Goal: Transaction & Acquisition: Purchase product/service

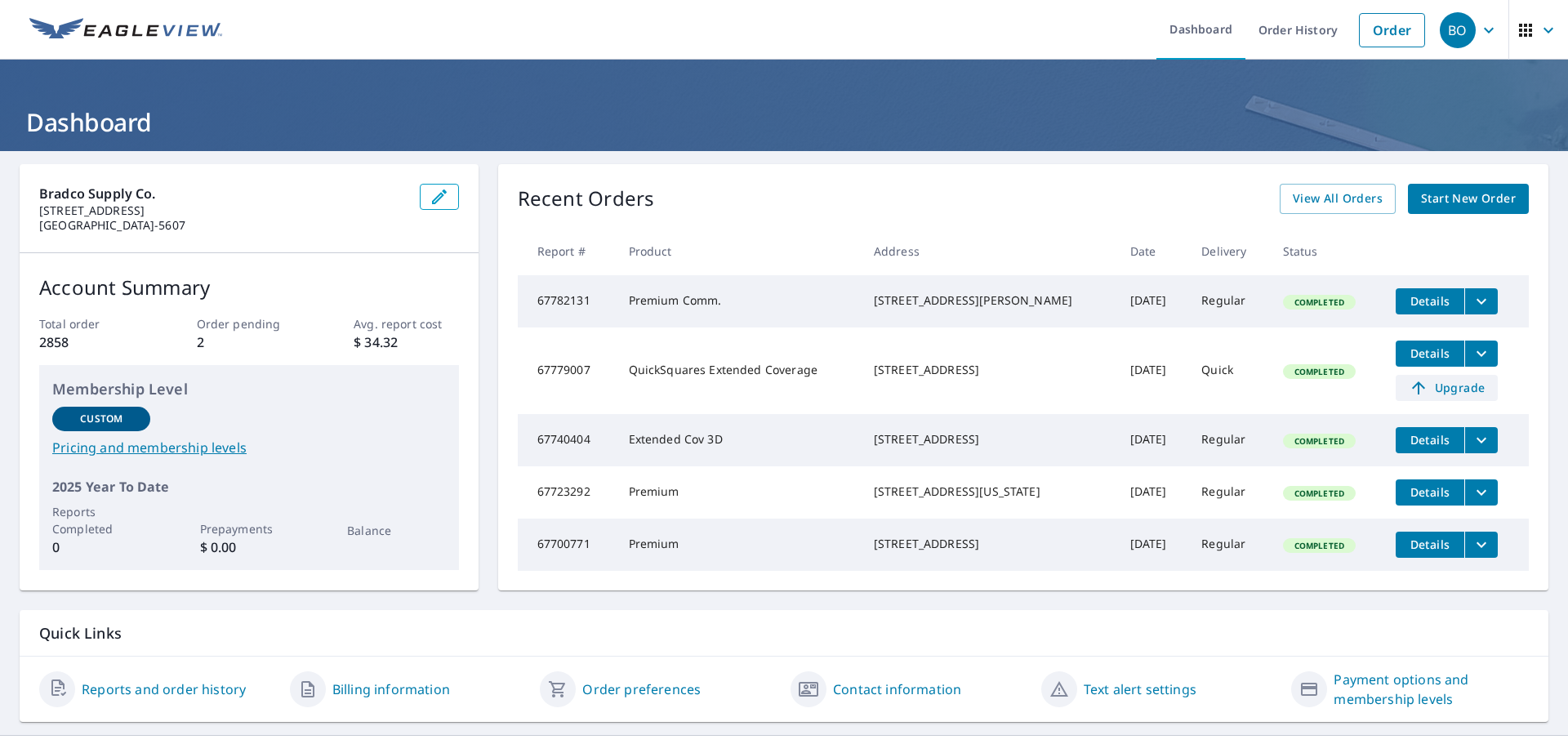
click at [1443, 398] on span "Upgrade" at bounding box center [1447, 387] width 83 height 19
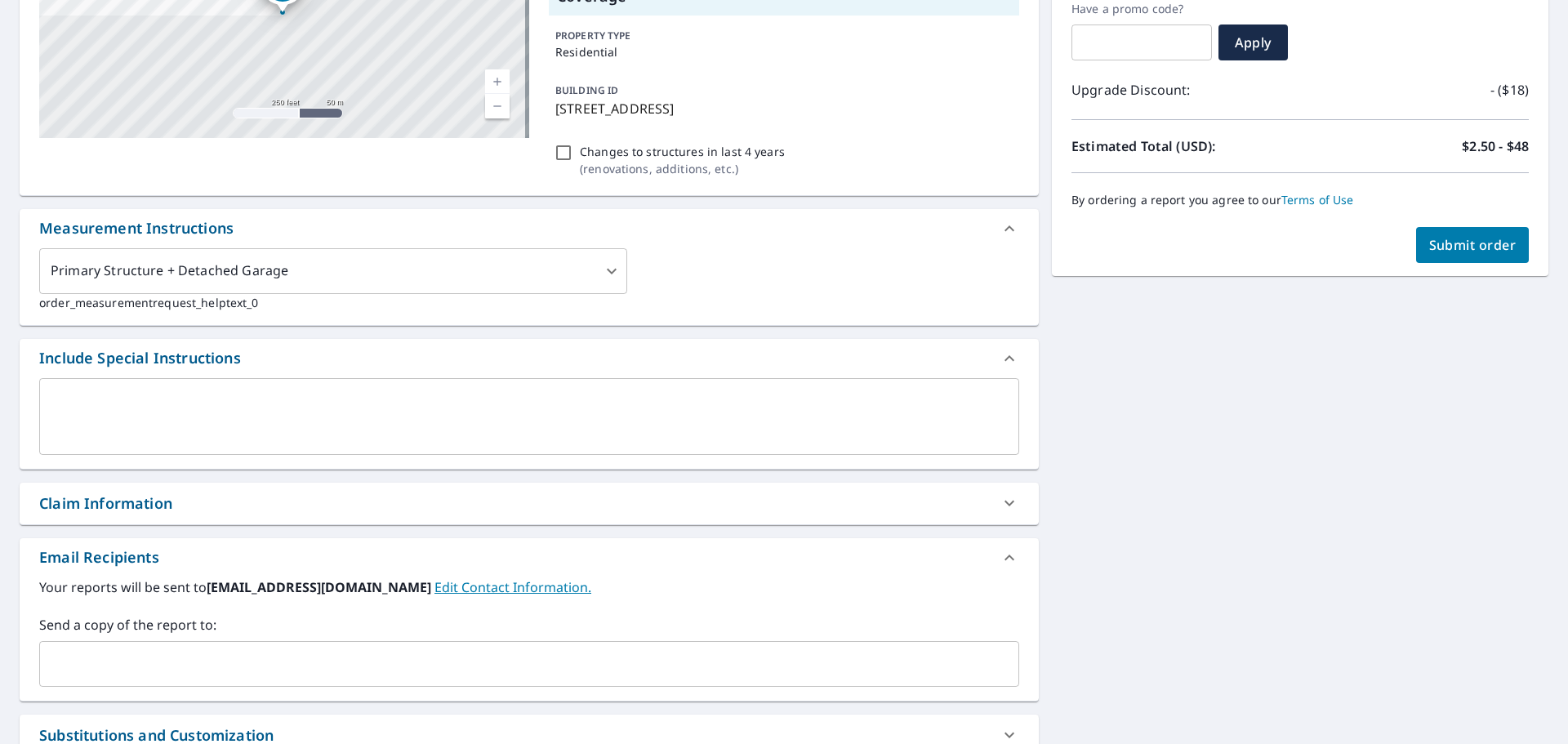
scroll to position [326, 0]
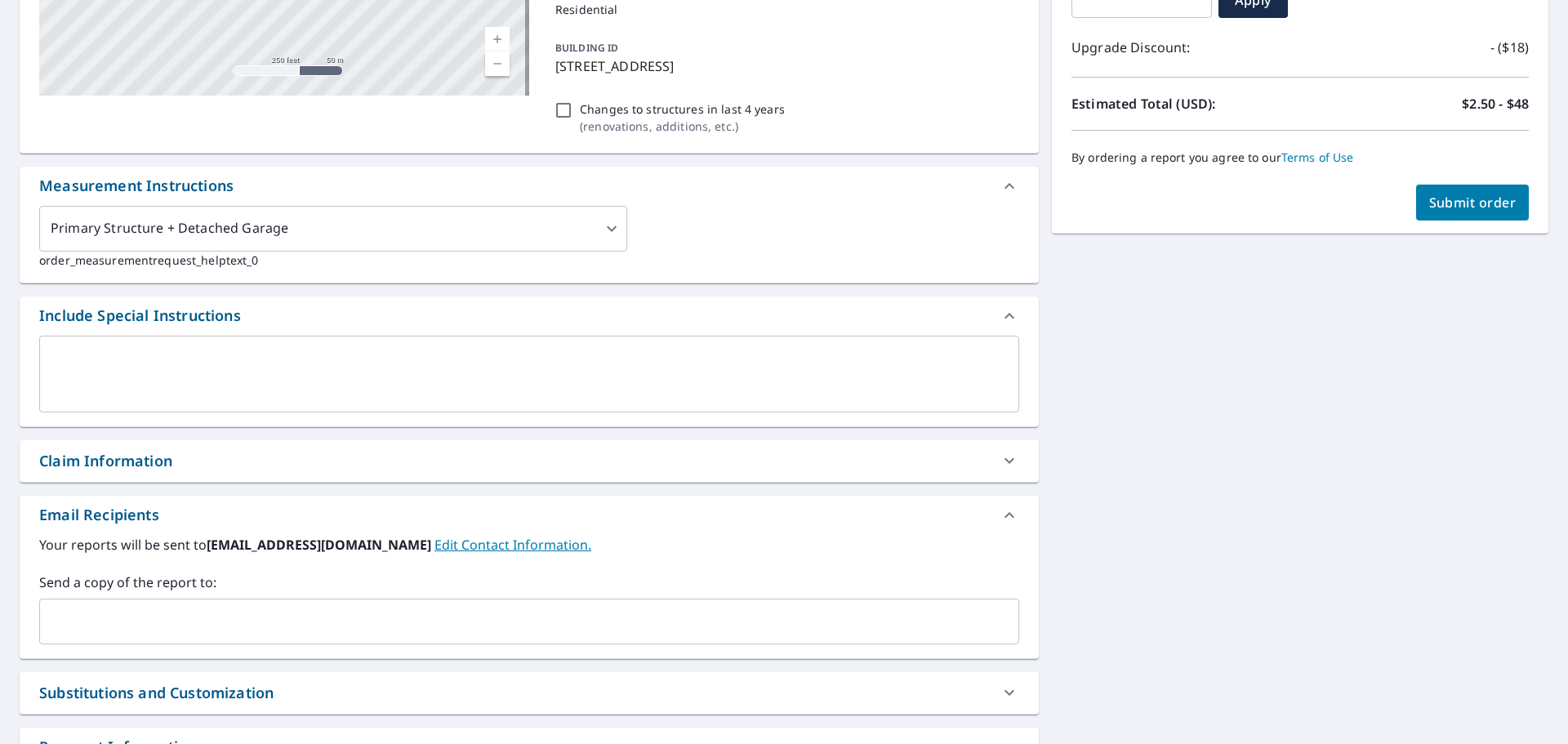
click at [405, 449] on div "Claim Information" at bounding box center [514, 460] width 950 height 22
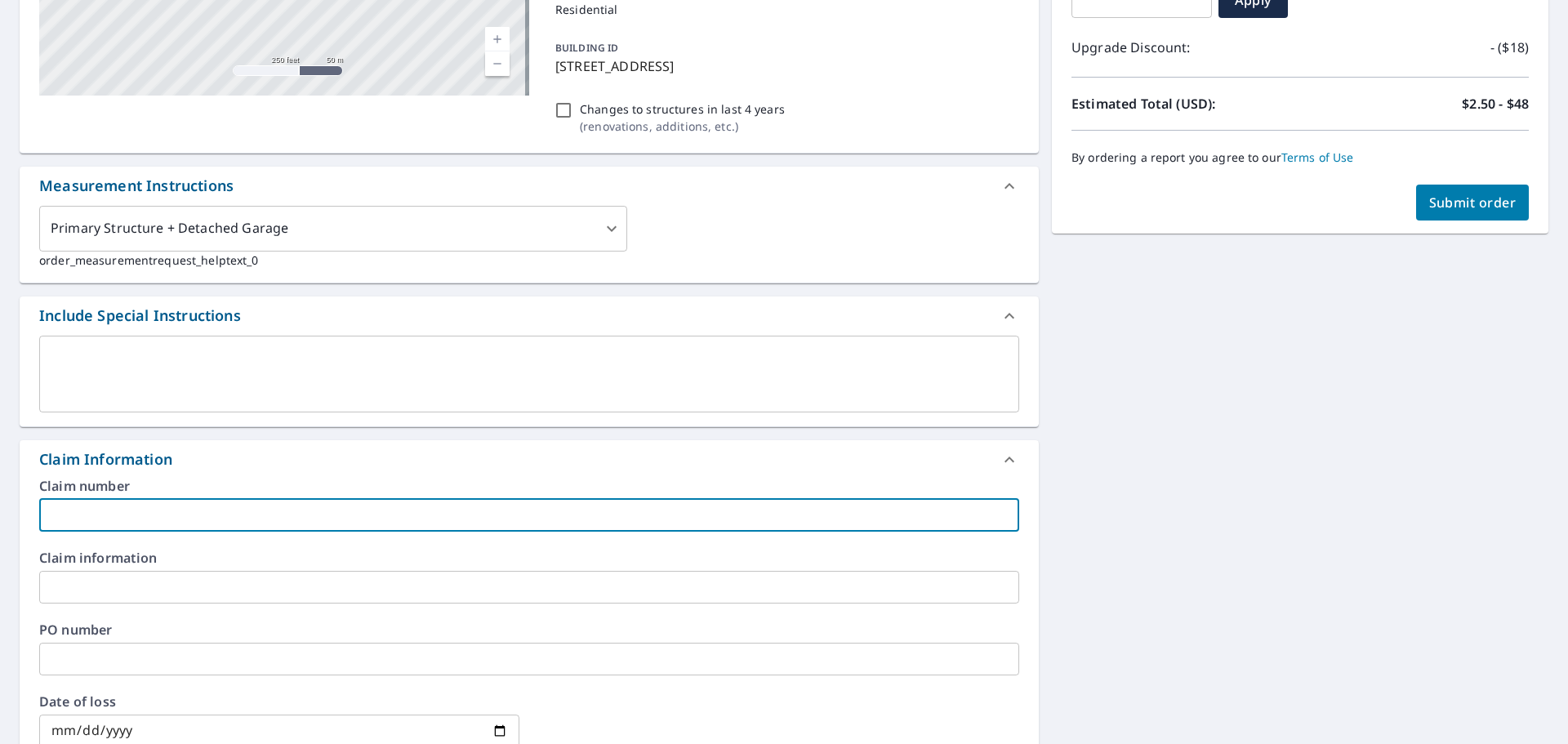
click at [372, 499] on input "text" at bounding box center [529, 515] width 979 height 33
type input "United Roofing corp"
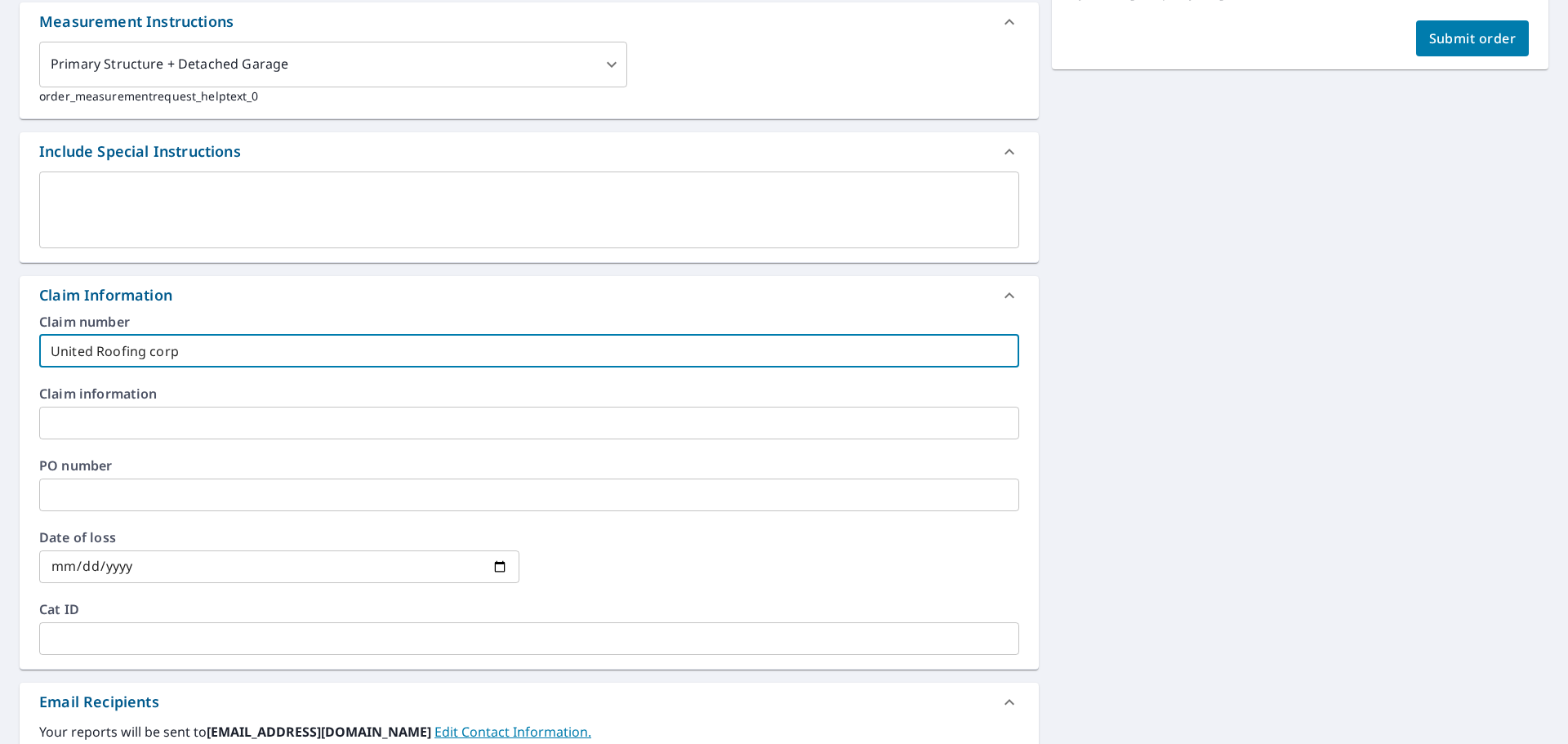
scroll to position [653, 0]
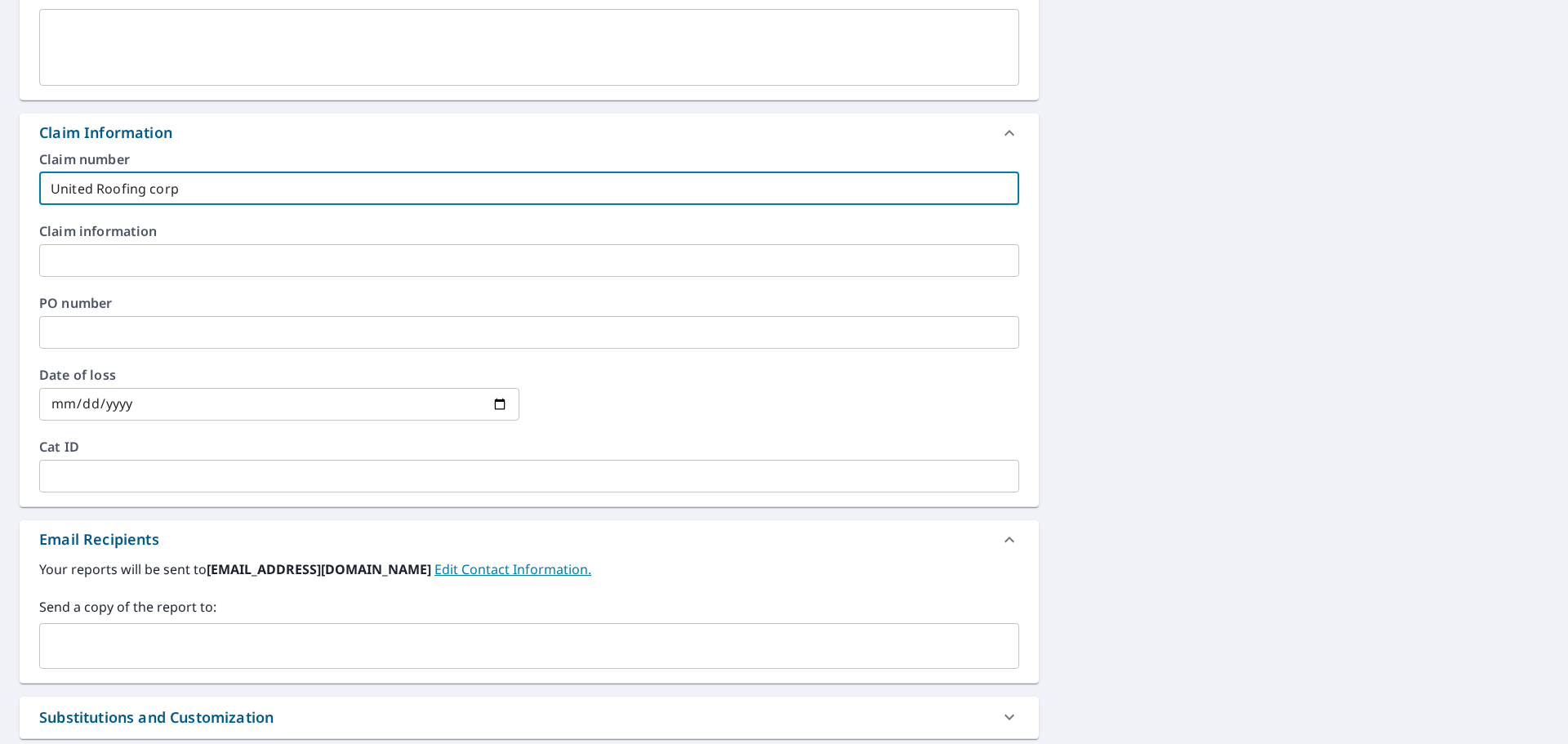
click at [117, 649] on input "text" at bounding box center [517, 645] width 941 height 31
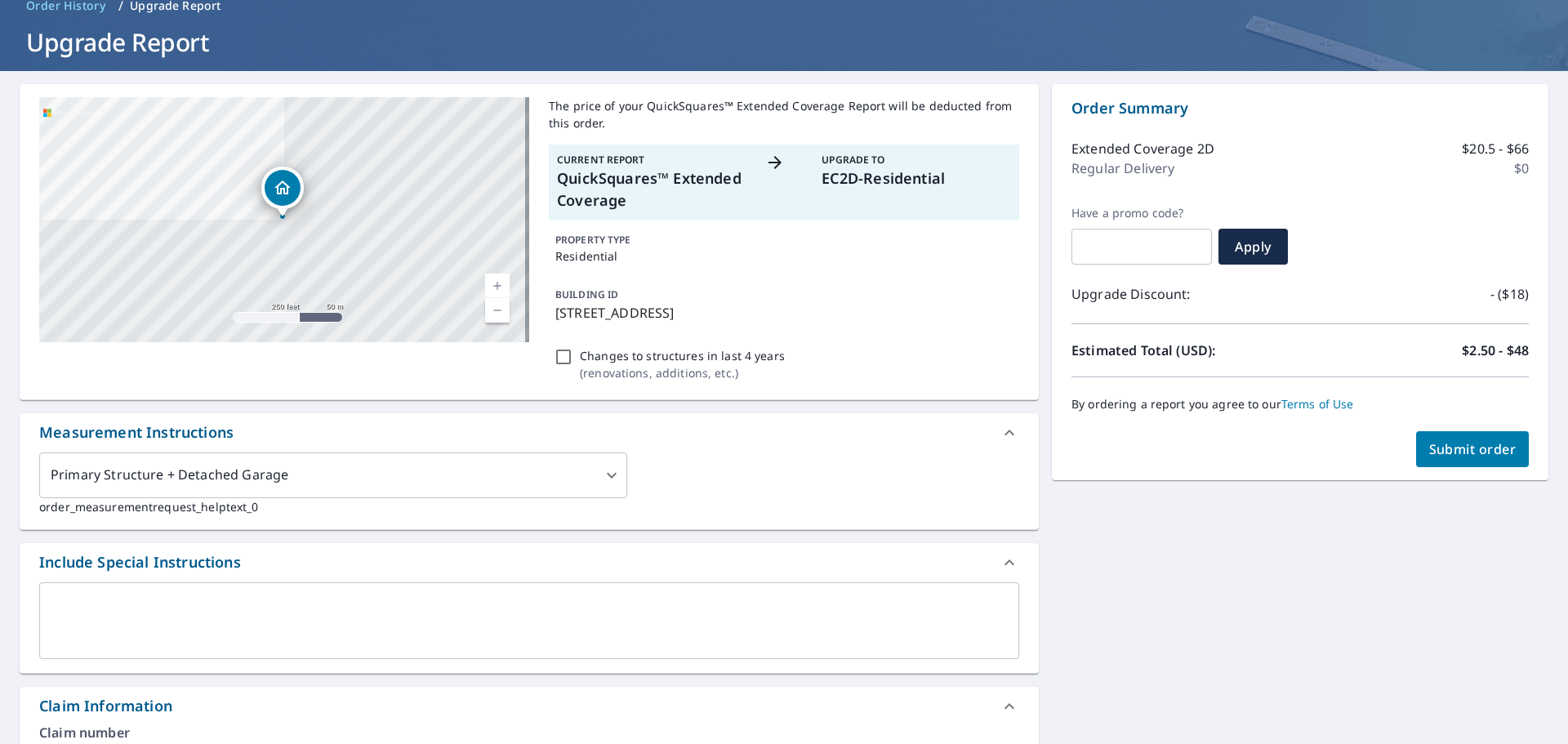
scroll to position [0, 0]
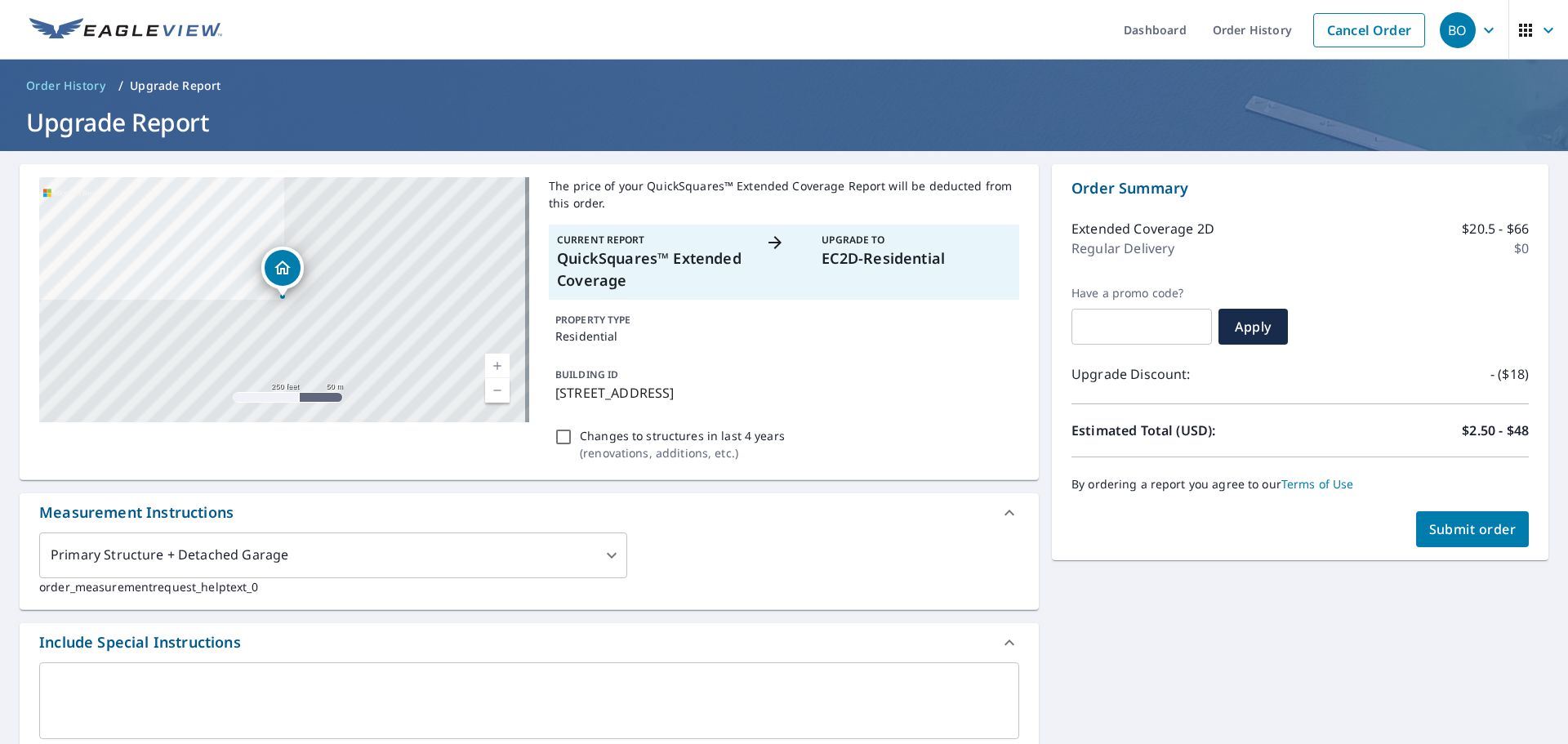
type input "[PERSON_NAME][EMAIL_ADDRESS][PERSON_NAME][DOMAIN_NAME]"
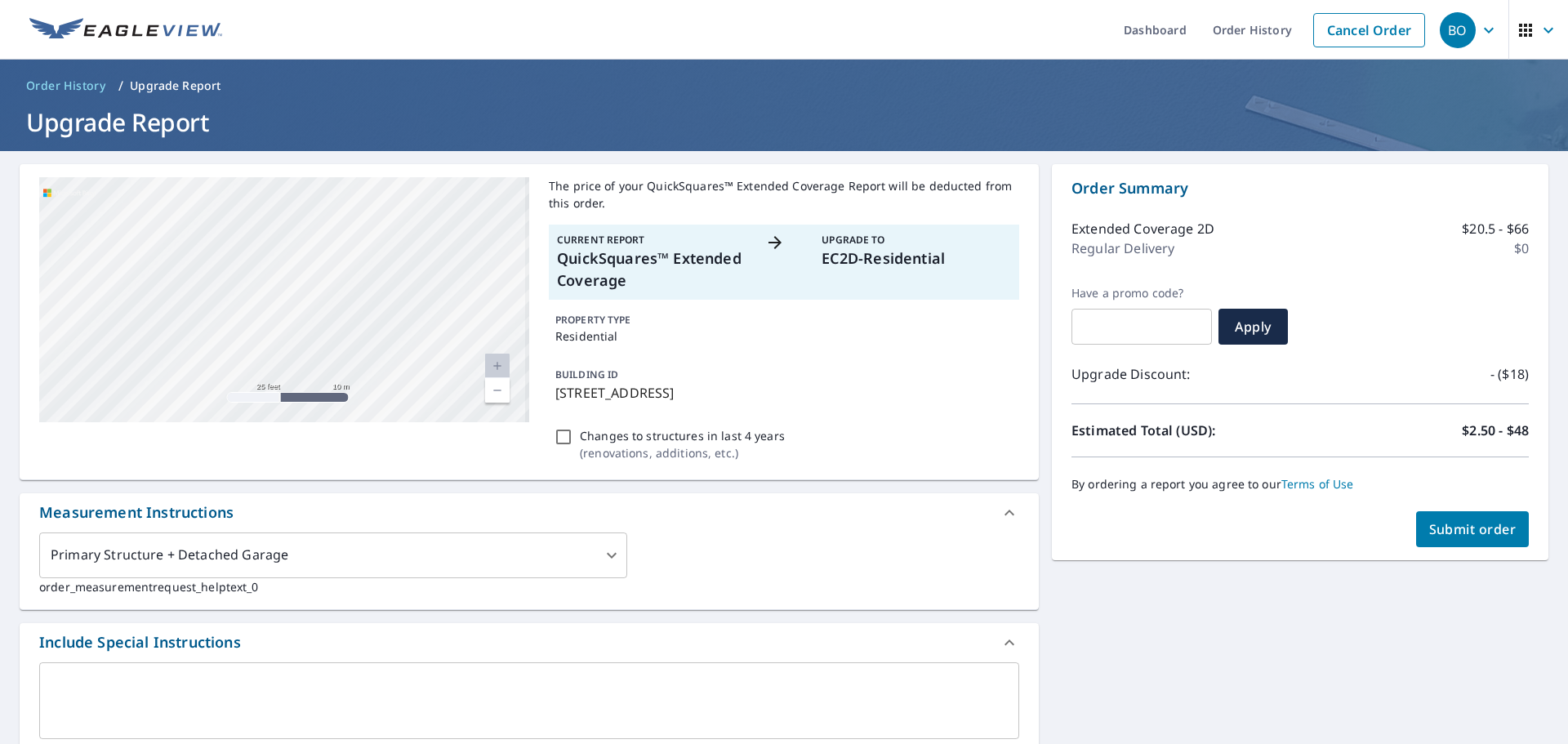
drag, startPoint x: 284, startPoint y: 327, endPoint x: 701, endPoint y: 485, distance: 445.9
click at [490, 390] on link "Current Level 20, Zoom Out" at bounding box center [496, 390] width 24 height 24
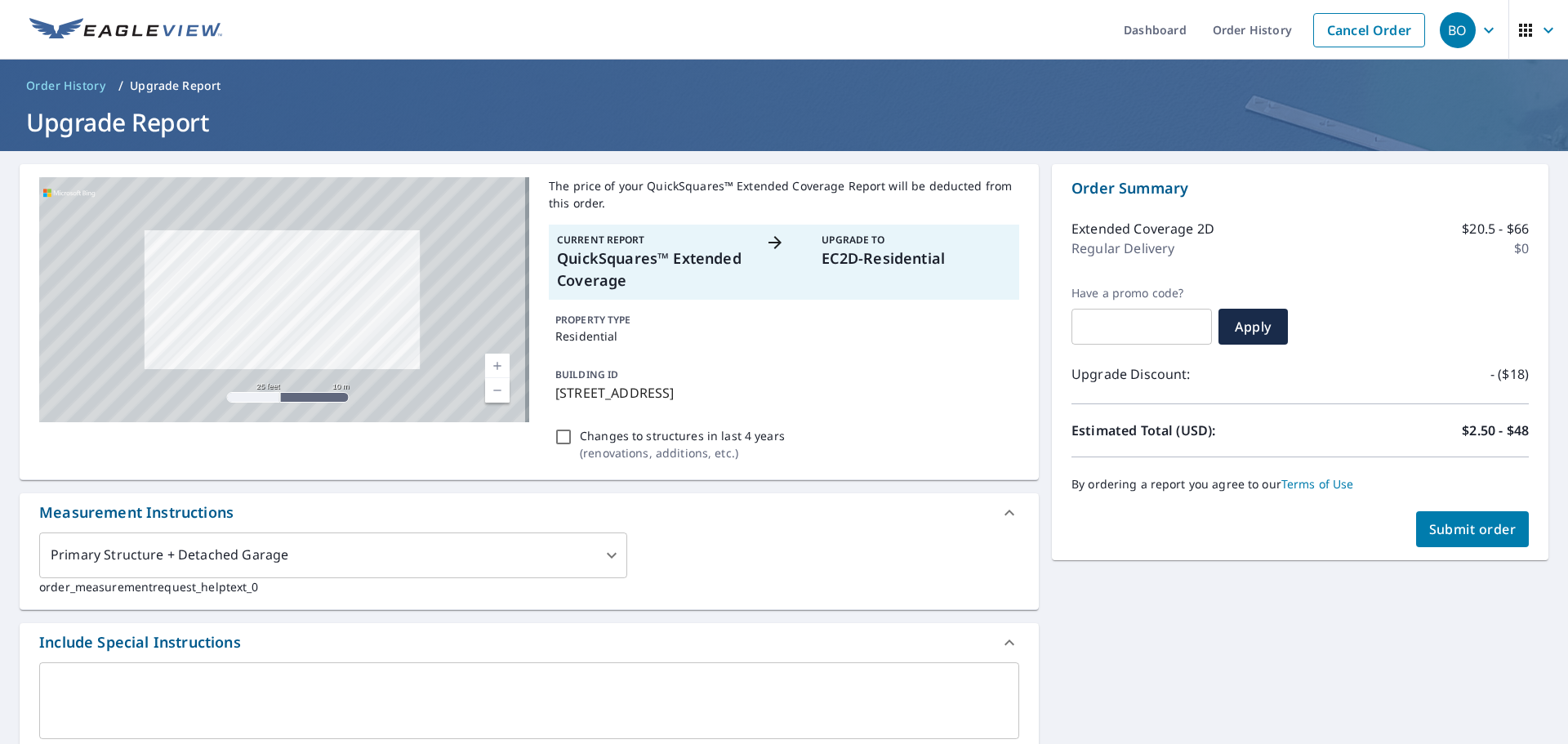
click at [490, 390] on link "Current Level 20, Zoom Out" at bounding box center [496, 390] width 24 height 24
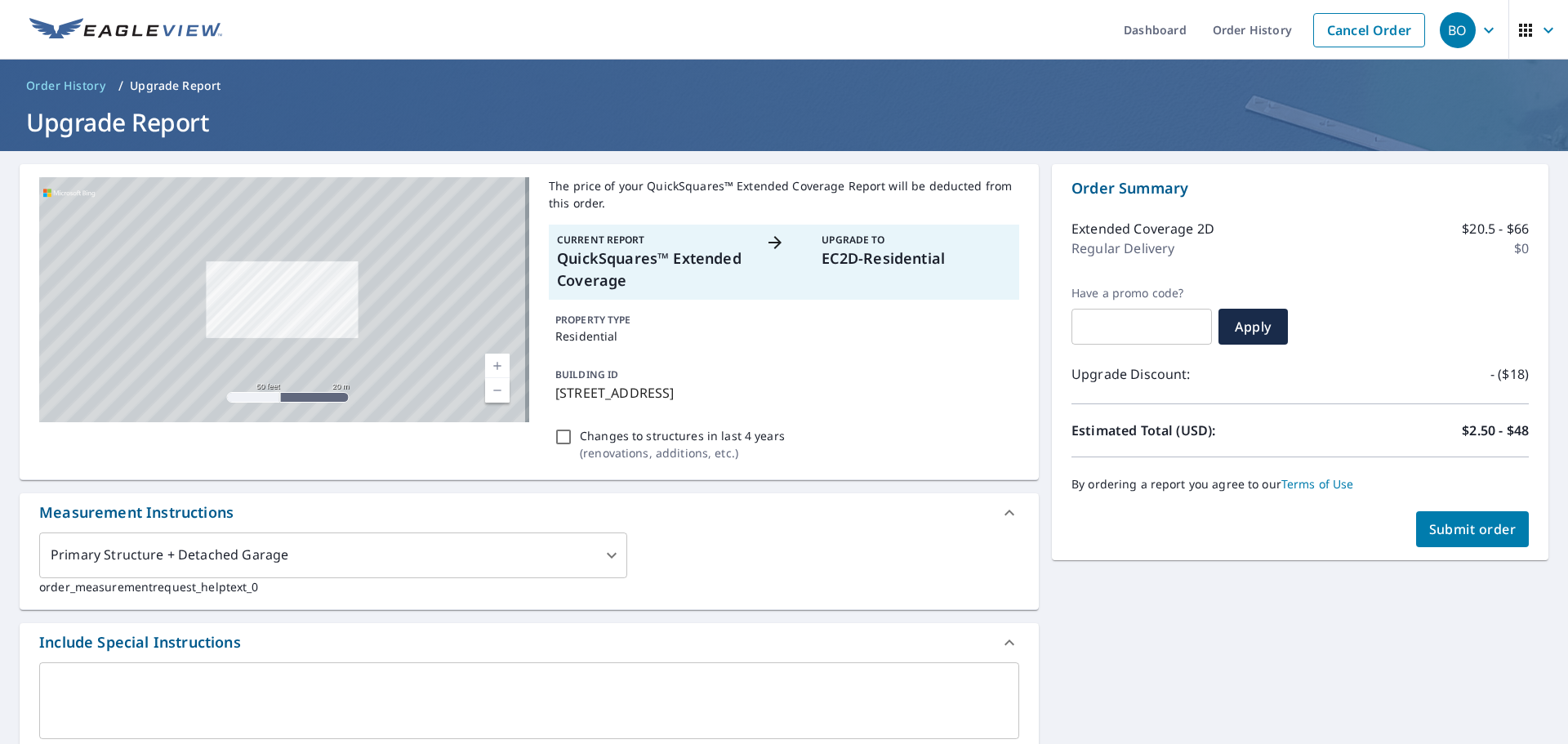
click at [490, 390] on link "Current Level 19, Zoom Out" at bounding box center [496, 390] width 24 height 24
click at [490, 390] on link "Current Level 18, Zoom Out" at bounding box center [496, 390] width 24 height 24
